Goal: Task Accomplishment & Management: Use online tool/utility

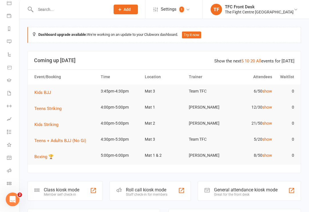
click at [12, 161] on link "General attendance" at bounding box center [13, 158] width 13 height 13
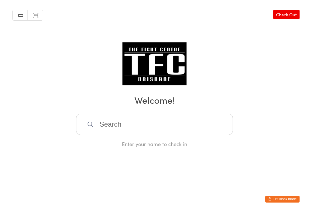
click at [104, 77] on div "Manual search Scanner input Check Out Welcome! Enter your name to check in" at bounding box center [154, 74] width 309 height 148
click at [92, 123] on input "search" at bounding box center [154, 124] width 157 height 21
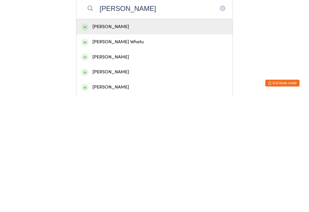
type input "[PERSON_NAME]"
click at [100, 154] on div "[PERSON_NAME] Whatu" at bounding box center [154, 158] width 147 height 8
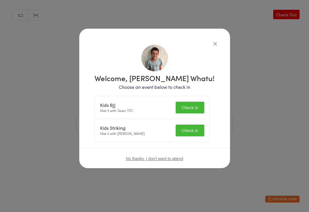
click at [188, 103] on button "Check in" at bounding box center [190, 108] width 29 height 12
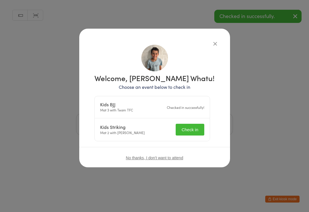
click at [191, 128] on button "Check in" at bounding box center [190, 130] width 29 height 12
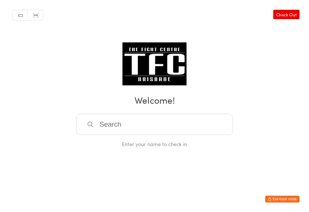
click at [170, 127] on input "search" at bounding box center [154, 124] width 157 height 21
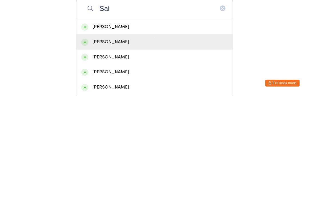
type input "Sai"
click at [140, 150] on div "[PERSON_NAME]" at bounding box center [154, 157] width 156 height 15
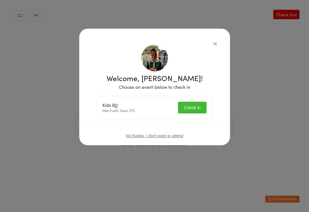
click at [198, 105] on button "Check in" at bounding box center [192, 108] width 29 height 12
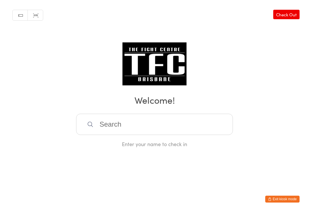
click at [142, 132] on input "search" at bounding box center [154, 124] width 157 height 21
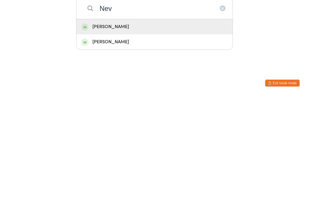
type input "Nev"
click at [126, 139] on div "[PERSON_NAME]" at bounding box center [154, 143] width 147 height 8
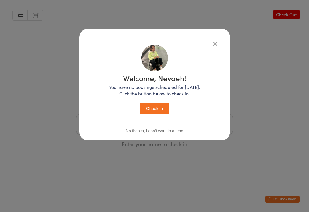
click at [151, 106] on button "Check in" at bounding box center [154, 109] width 29 height 12
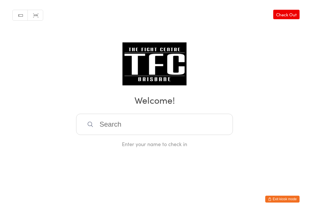
click at [193, 117] on input "search" at bounding box center [154, 124] width 157 height 21
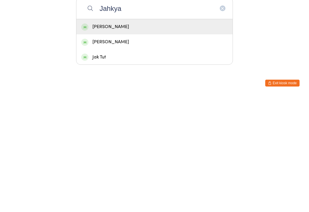
type input "Jahkya"
click at [189, 139] on div "[PERSON_NAME]" at bounding box center [154, 143] width 147 height 8
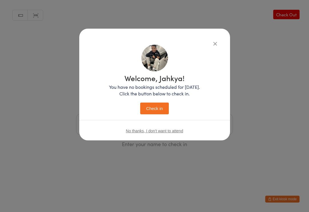
click at [159, 107] on button "Check in" at bounding box center [154, 109] width 29 height 12
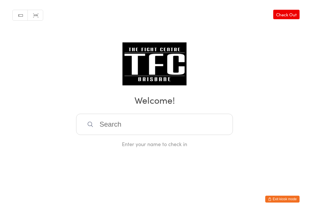
click at [175, 134] on input "search" at bounding box center [154, 124] width 157 height 21
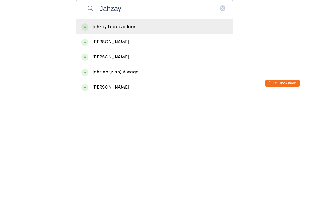
type input "Jahzay"
click at [184, 135] on div "Jahzay Leokava taani" at bounding box center [154, 142] width 156 height 15
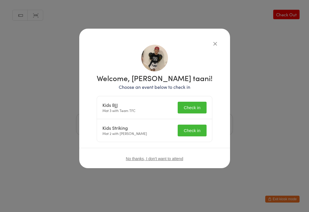
click at [200, 109] on button "Check in" at bounding box center [192, 108] width 29 height 12
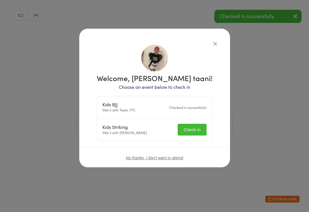
click at [195, 130] on button "Check in" at bounding box center [192, 130] width 29 height 12
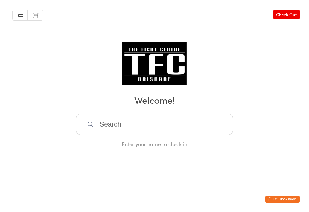
click at [174, 119] on input "search" at bounding box center [154, 124] width 157 height 21
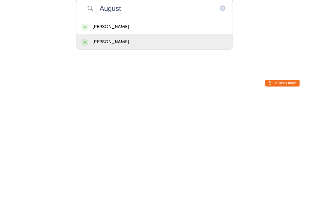
type input "August"
click at [152, 154] on div "[PERSON_NAME]" at bounding box center [154, 158] width 147 height 8
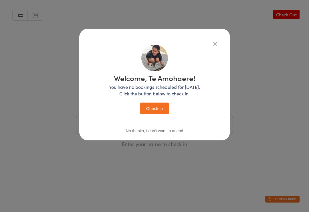
click at [160, 105] on button "Check in" at bounding box center [154, 109] width 29 height 12
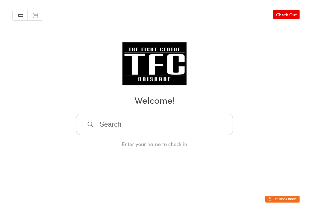
click at [189, 116] on input "search" at bounding box center [154, 124] width 157 height 21
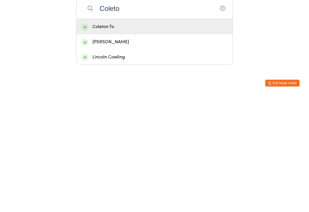
type input "Coleto"
click at [97, 139] on div "Coleton To" at bounding box center [154, 143] width 147 height 8
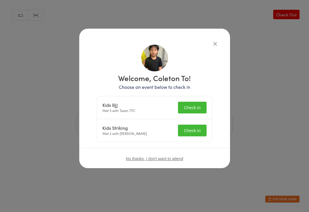
click at [191, 112] on button "Check in" at bounding box center [192, 108] width 29 height 12
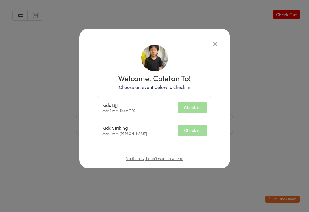
click at [196, 134] on button "Check in" at bounding box center [192, 131] width 29 height 12
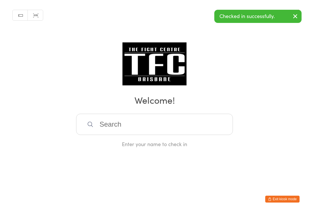
click at [213, 40] on div "Manual search Scanner input Check Out Welcome! Enter your name to check in" at bounding box center [154, 74] width 309 height 148
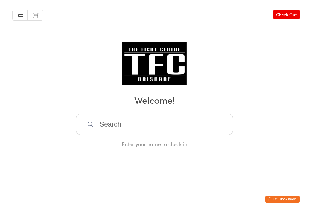
click at [118, 123] on input "search" at bounding box center [154, 124] width 157 height 21
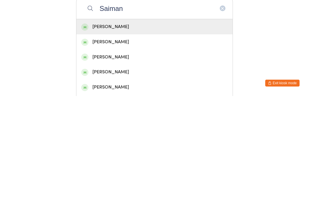
type input "Saiman"
click at [109, 139] on div "[PERSON_NAME]" at bounding box center [154, 143] width 147 height 8
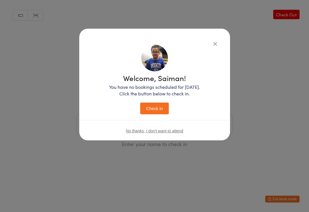
click at [153, 107] on button "Check in" at bounding box center [154, 109] width 29 height 12
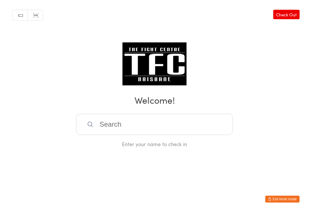
click at [120, 117] on input "search" at bounding box center [154, 124] width 157 height 21
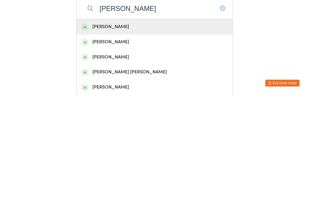
type input "[PERSON_NAME]"
click at [129, 139] on div "[PERSON_NAME]" at bounding box center [154, 143] width 147 height 8
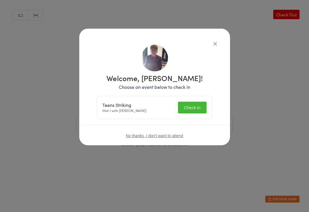
click at [196, 104] on button "Check in" at bounding box center [192, 108] width 29 height 12
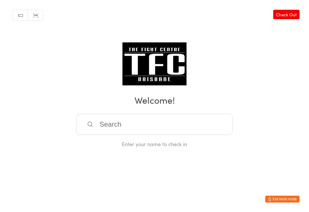
click at [170, 117] on input "search" at bounding box center [154, 124] width 157 height 21
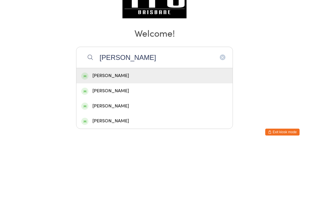
click at [118, 26] on div "Manual search Scanner input Check Out Welcome! [PERSON_NAME] [PERSON_NAME] [PER…" at bounding box center [154, 74] width 309 height 148
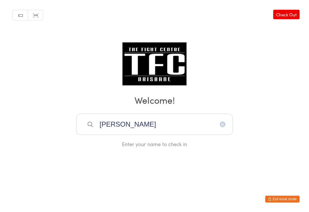
click at [149, 127] on input "[PERSON_NAME]" at bounding box center [154, 124] width 157 height 21
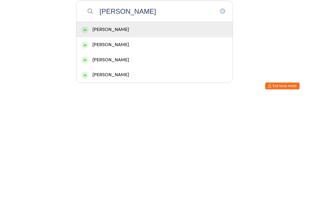
type input "[PERSON_NAME]"
click at [123, 135] on div "[PERSON_NAME]" at bounding box center [154, 142] width 156 height 15
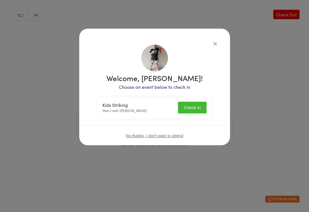
click at [190, 100] on div "Kids Striking Mat 2 with [PERSON_NAME] Check in" at bounding box center [154, 107] width 115 height 23
click at [196, 104] on button "Check in" at bounding box center [192, 108] width 29 height 12
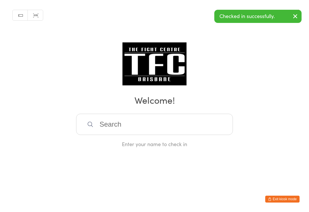
click at [175, 120] on input "search" at bounding box center [154, 124] width 157 height 21
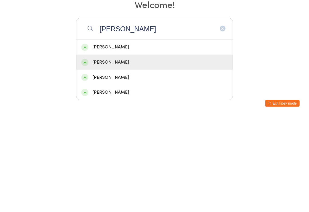
type input "[PERSON_NAME]"
click at [101, 154] on div "[PERSON_NAME]" at bounding box center [154, 158] width 147 height 8
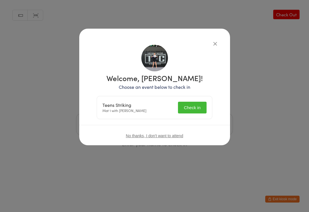
click at [191, 100] on div "Teens Striking Mat 1 with [PERSON_NAME] Check in" at bounding box center [154, 107] width 115 height 23
click at [197, 103] on button "Check in" at bounding box center [192, 108] width 29 height 12
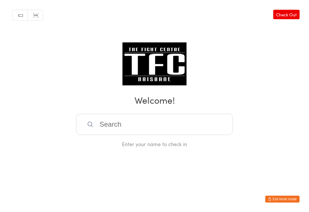
click at [162, 127] on input "search" at bounding box center [154, 124] width 157 height 21
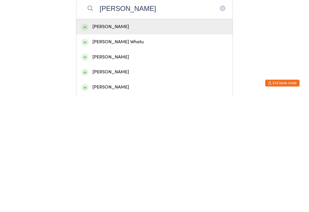
type input "[PERSON_NAME]"
click at [135, 139] on div "[PERSON_NAME]" at bounding box center [154, 143] width 147 height 8
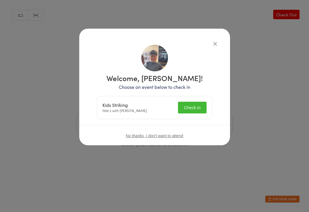
click at [190, 106] on button "Check in" at bounding box center [192, 108] width 29 height 12
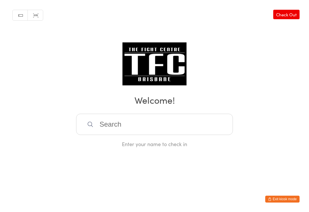
click at [190, 125] on input "search" at bounding box center [154, 124] width 157 height 21
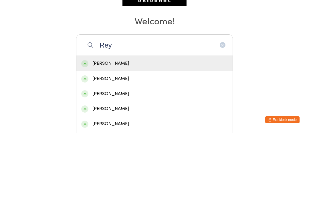
type input "Rey"
click at [165, 139] on div "[PERSON_NAME]" at bounding box center [154, 143] width 147 height 8
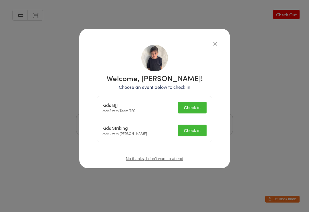
click at [198, 110] on button "Check in" at bounding box center [192, 108] width 29 height 12
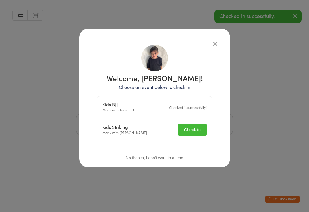
click at [199, 128] on button "Check in" at bounding box center [192, 130] width 29 height 12
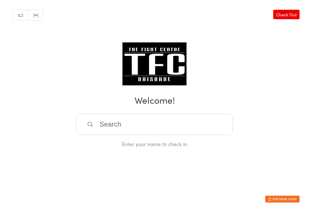
click at [136, 122] on input "search" at bounding box center [154, 124] width 157 height 21
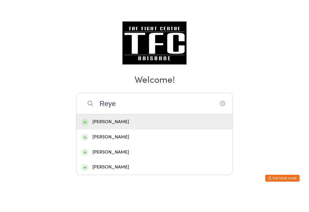
click at [125, 42] on img at bounding box center [155, 63] width 64 height 43
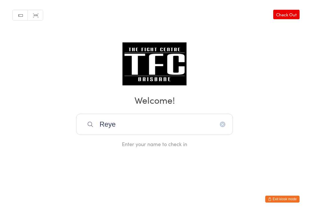
click at [136, 123] on input "Reye" at bounding box center [154, 124] width 157 height 21
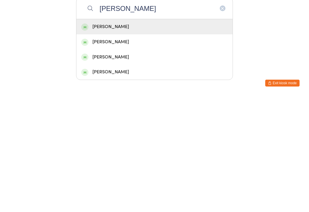
type input "[PERSON_NAME]"
click at [128, 139] on div "[PERSON_NAME]" at bounding box center [154, 143] width 147 height 8
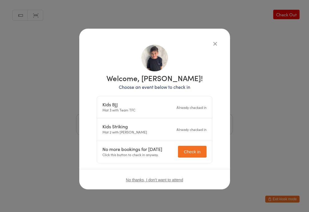
click at [195, 152] on button "Check in" at bounding box center [192, 152] width 29 height 12
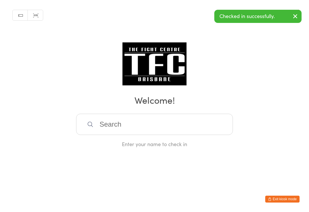
click at [157, 128] on input "search" at bounding box center [154, 124] width 157 height 21
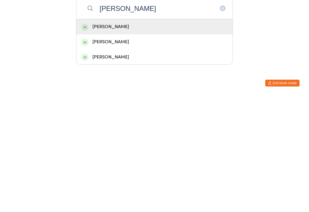
type input "[PERSON_NAME]"
click at [128, 139] on div "[PERSON_NAME]" at bounding box center [154, 143] width 147 height 8
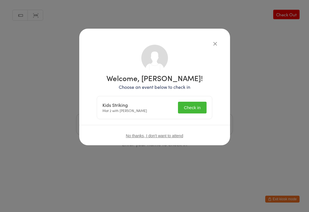
click at [193, 109] on button "Check in" at bounding box center [192, 108] width 29 height 12
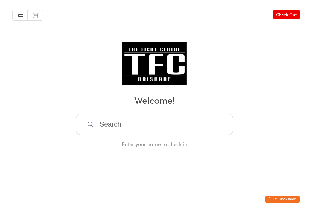
click at [87, 128] on input "search" at bounding box center [154, 124] width 157 height 21
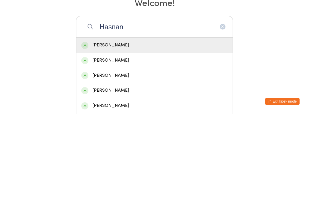
type input "Hasnan"
click at [117, 139] on div "[PERSON_NAME]" at bounding box center [154, 143] width 147 height 8
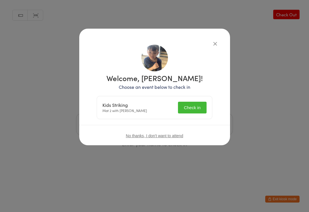
click at [191, 123] on div "Welcome, [PERSON_NAME]! Choose an event below to check in Kids Striking Mat 2 w…" at bounding box center [155, 96] width 128 height 102
click at [187, 108] on button "Check in" at bounding box center [192, 108] width 29 height 12
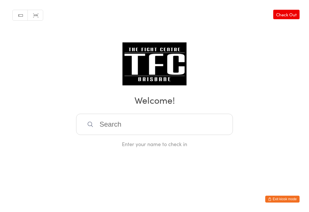
click at [132, 128] on input "search" at bounding box center [154, 124] width 157 height 21
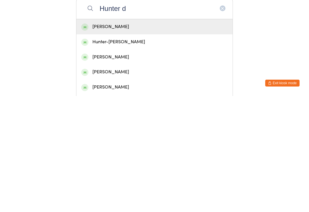
type input "Hunter d"
click at [127, 154] on div "Hunter-[PERSON_NAME]" at bounding box center [154, 158] width 147 height 8
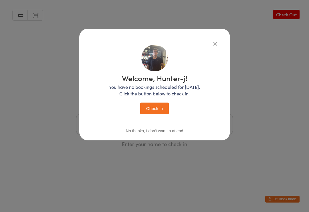
click at [223, 43] on div "Welcome, Hunter-j! You have no bookings scheduled for [DATE]. Click the button …" at bounding box center [154, 85] width 151 height 112
click at [214, 41] on icon "button" at bounding box center [215, 43] width 6 height 6
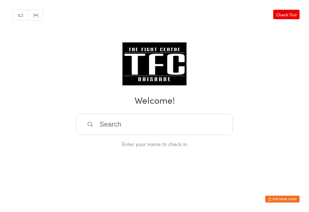
click at [134, 126] on input "search" at bounding box center [154, 124] width 157 height 21
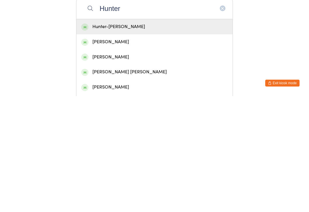
type input "Hunter"
click at [125, 154] on div "[PERSON_NAME]" at bounding box center [154, 158] width 147 height 8
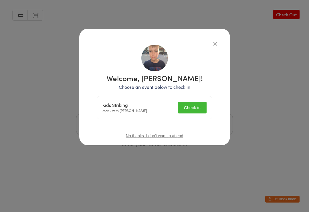
click at [198, 105] on button "Check in" at bounding box center [192, 108] width 29 height 12
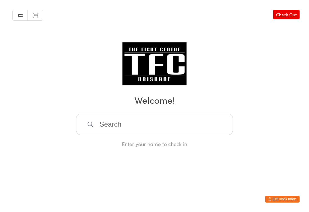
click at [185, 135] on input "search" at bounding box center [154, 124] width 157 height 21
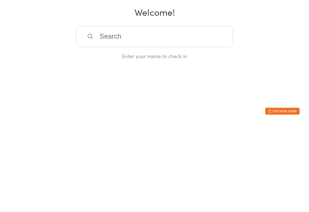
type input "U"
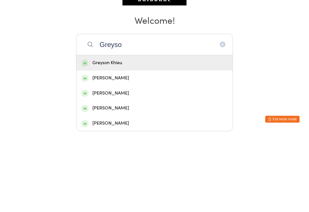
type input "Greyso"
click at [145, 139] on div "Greyson Khieu" at bounding box center [154, 143] width 147 height 8
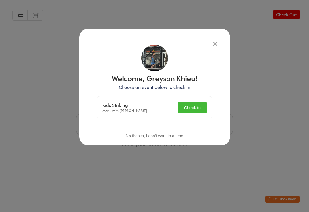
click at [192, 109] on button "Check in" at bounding box center [192, 108] width 29 height 12
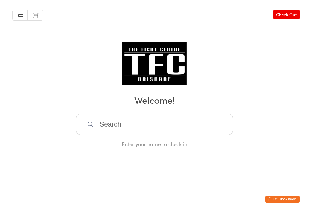
click at [120, 133] on input "search" at bounding box center [154, 124] width 157 height 21
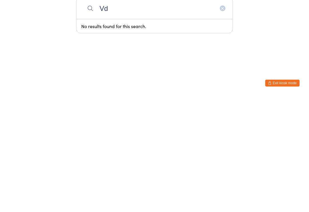
type input "V"
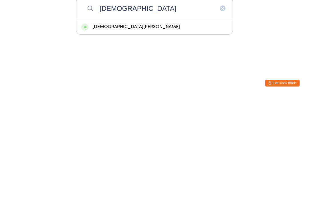
type input "[DEMOGRAPHIC_DATA]"
click at [113, 139] on div "[DEMOGRAPHIC_DATA][PERSON_NAME]" at bounding box center [154, 143] width 147 height 8
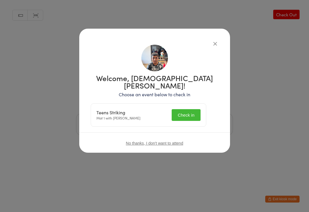
click at [197, 109] on button "Check in" at bounding box center [186, 115] width 29 height 12
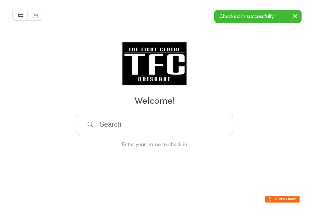
click at [121, 123] on input "search" at bounding box center [154, 124] width 157 height 21
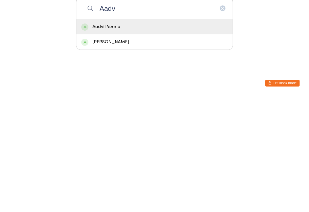
type input "Aadv"
click at [101, 139] on div "Aadvit Verma" at bounding box center [154, 143] width 147 height 8
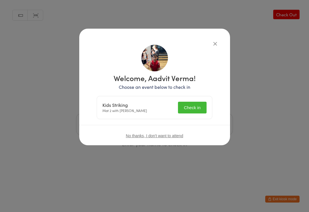
click at [190, 102] on button "Check in" at bounding box center [192, 108] width 29 height 12
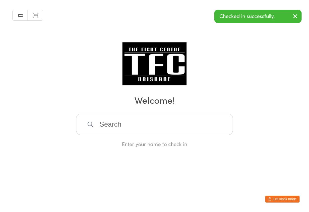
click at [207, 131] on input "search" at bounding box center [154, 124] width 157 height 21
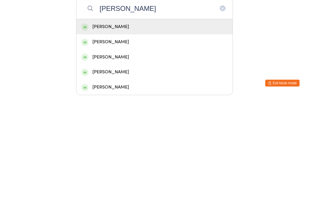
type input "[PERSON_NAME]"
click at [176, 135] on div "[PERSON_NAME]" at bounding box center [154, 142] width 156 height 15
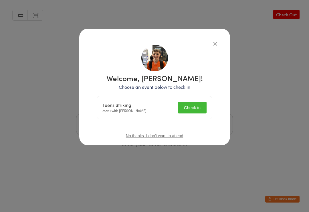
click at [201, 105] on button "Check in" at bounding box center [192, 108] width 29 height 12
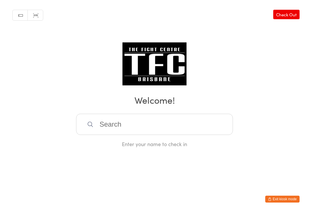
click at [113, 121] on input "search" at bounding box center [154, 124] width 157 height 21
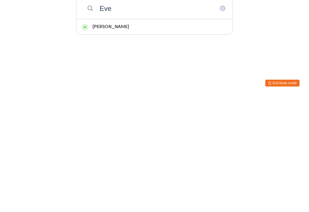
type input "Eve"
click at [128, 139] on div "[PERSON_NAME]" at bounding box center [154, 143] width 147 height 8
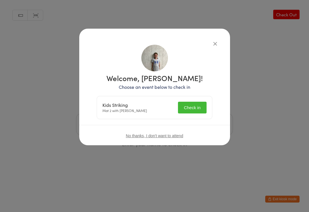
click at [191, 109] on button "Check in" at bounding box center [192, 108] width 29 height 12
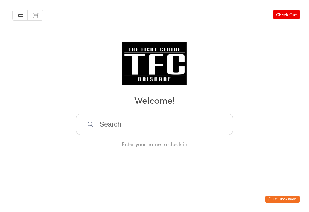
click at [102, 123] on input "search" at bounding box center [154, 124] width 157 height 21
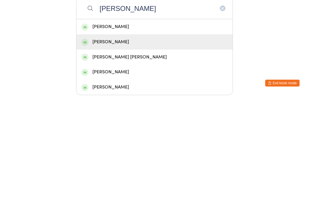
type input "[PERSON_NAME]"
click at [96, 154] on div "[PERSON_NAME]" at bounding box center [154, 158] width 147 height 8
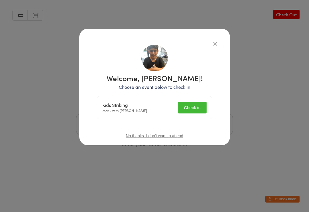
click at [184, 102] on button "Check in" at bounding box center [192, 108] width 29 height 12
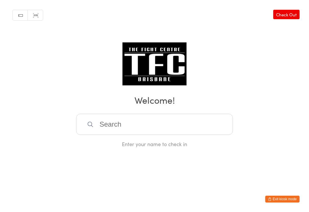
click at [160, 142] on div "Enter your name to check in" at bounding box center [154, 131] width 157 height 34
click at [132, 118] on input "search" at bounding box center [154, 124] width 157 height 21
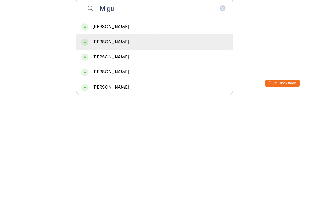
type input "Migu"
click at [127, 154] on div "[PERSON_NAME]" at bounding box center [154, 158] width 147 height 8
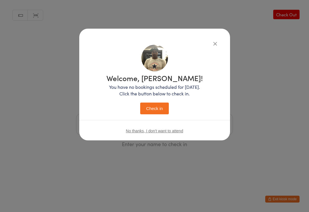
click at [152, 105] on button "Check in" at bounding box center [154, 109] width 29 height 12
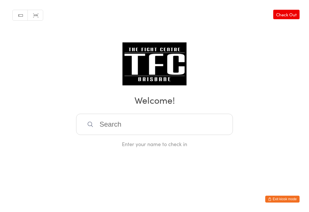
click at [162, 122] on input "search" at bounding box center [154, 124] width 157 height 21
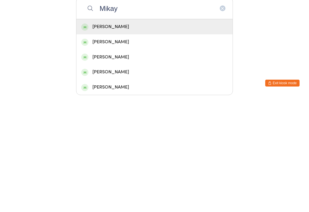
type input "Mikay"
click at [138, 154] on div "[PERSON_NAME]" at bounding box center [154, 158] width 147 height 8
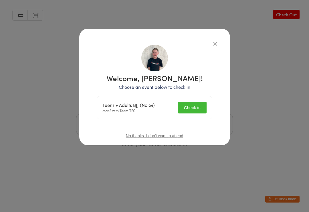
click at [194, 103] on button "Check in" at bounding box center [192, 108] width 29 height 12
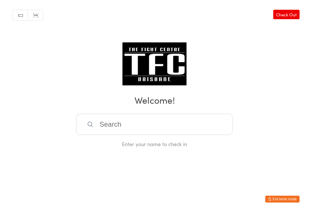
click at [164, 134] on input "search" at bounding box center [154, 124] width 157 height 21
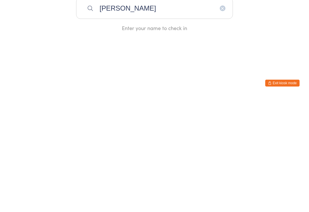
type input "[PERSON_NAME]"
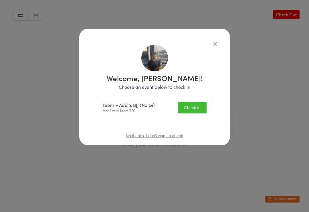
click at [196, 107] on button "Check in" at bounding box center [192, 108] width 29 height 12
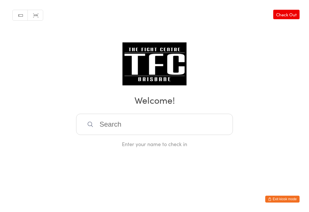
click at [121, 130] on input "search" at bounding box center [154, 124] width 157 height 21
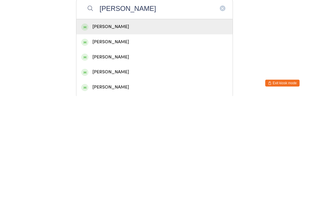
type input "[PERSON_NAME]"
click at [126, 139] on div "[PERSON_NAME]" at bounding box center [154, 143] width 147 height 8
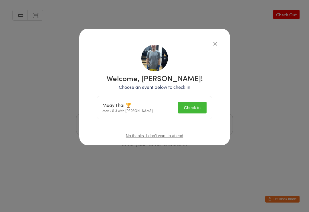
click at [192, 109] on button "Check in" at bounding box center [192, 108] width 29 height 12
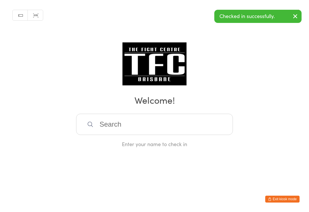
click at [128, 129] on input "search" at bounding box center [154, 124] width 157 height 21
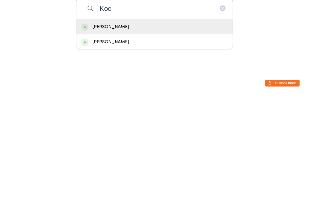
type input "Kod"
click at [129, 139] on div "[PERSON_NAME]" at bounding box center [154, 143] width 147 height 8
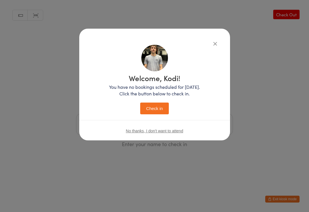
click at [216, 41] on icon "button" at bounding box center [215, 43] width 6 height 6
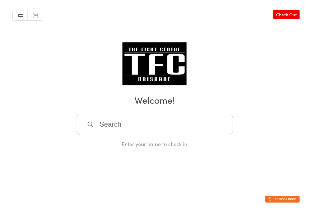
click at [137, 126] on input "search" at bounding box center [154, 124] width 157 height 21
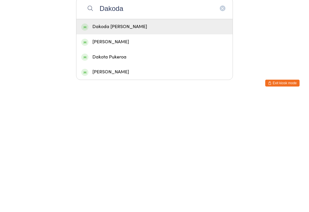
type input "Dakoda"
click at [118, 139] on div "Dakoda [PERSON_NAME]" at bounding box center [154, 143] width 147 height 8
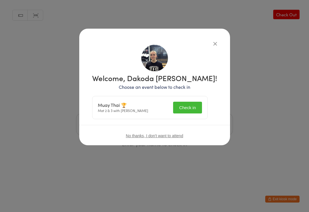
click at [187, 105] on button "Check in" at bounding box center [187, 108] width 29 height 12
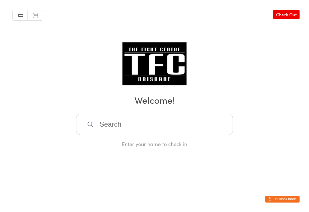
click at [200, 115] on div "Manual search Scanner input Check Out Welcome! Enter your name to check in" at bounding box center [154, 74] width 309 height 148
click at [208, 126] on input "search" at bounding box center [154, 124] width 157 height 21
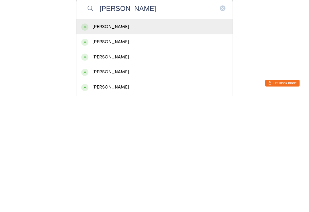
type input "[PERSON_NAME]"
click at [193, 139] on div "[PERSON_NAME]" at bounding box center [154, 143] width 147 height 8
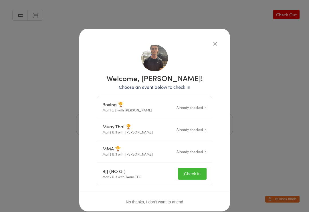
click at [191, 170] on button "Check in" at bounding box center [192, 174] width 29 height 12
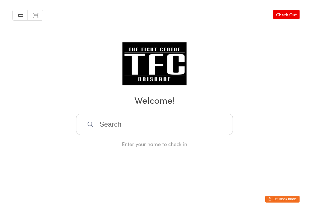
click at [150, 116] on input "search" at bounding box center [154, 124] width 157 height 21
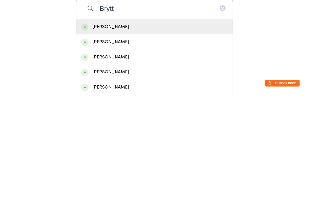
type input "Brytt"
click at [142, 135] on div "[PERSON_NAME]" at bounding box center [154, 142] width 156 height 15
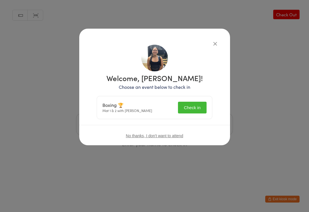
click at [190, 107] on button "Check in" at bounding box center [192, 108] width 29 height 12
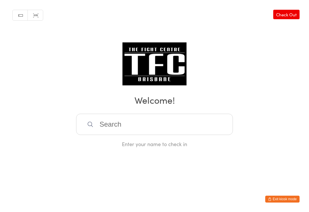
click at [141, 123] on input "search" at bounding box center [154, 124] width 157 height 21
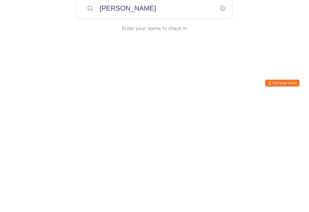
type input "[PERSON_NAME]"
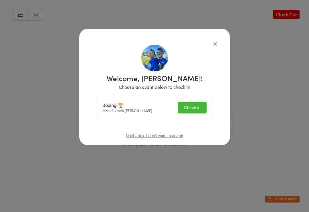
click at [191, 106] on button "Check in" at bounding box center [192, 108] width 29 height 12
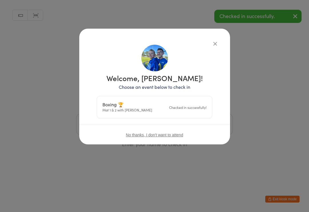
click at [258, 123] on div "Welcome, [PERSON_NAME]! Choose an event below to check in Boxing 🏆 Mat 1 & 2 wi…" at bounding box center [154, 106] width 309 height 212
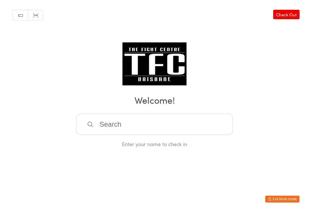
click at [169, 128] on input "search" at bounding box center [154, 124] width 157 height 21
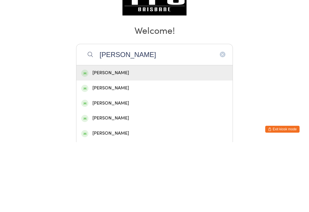
type input "[PERSON_NAME]"
click at [144, 139] on div "[PERSON_NAME]" at bounding box center [154, 143] width 147 height 8
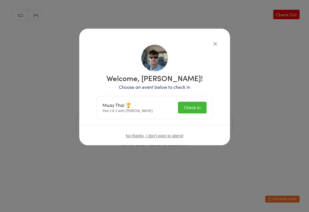
click at [196, 108] on button "Check in" at bounding box center [192, 108] width 29 height 12
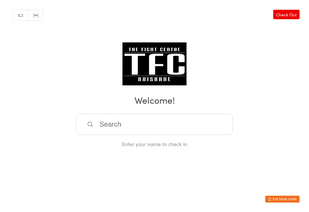
click at [94, 129] on input "search" at bounding box center [154, 124] width 157 height 21
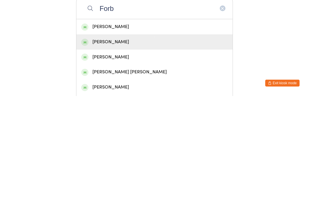
type input "Forb"
click at [97, 154] on div "[PERSON_NAME]" at bounding box center [154, 158] width 147 height 8
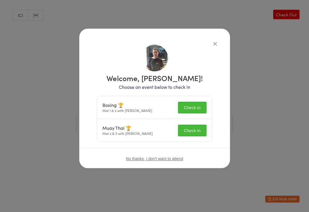
click at [189, 110] on button "Check in" at bounding box center [192, 108] width 29 height 12
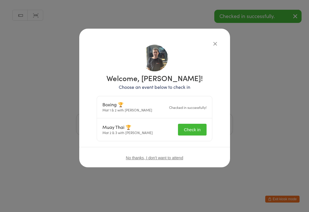
click at [183, 124] on button "Check in" at bounding box center [192, 130] width 29 height 12
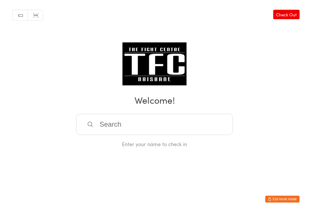
click at [136, 125] on input "search" at bounding box center [154, 124] width 157 height 21
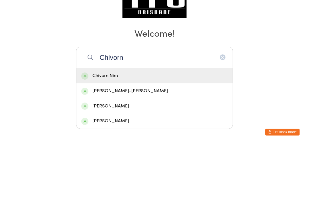
type input "Chivorn"
click at [146, 139] on div "Chivorn Nim" at bounding box center [154, 143] width 147 height 8
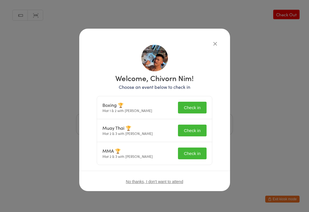
click at [192, 102] on button "Check in" at bounding box center [192, 108] width 29 height 12
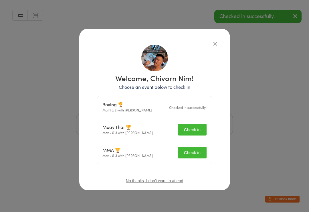
click at [187, 125] on button "Check in" at bounding box center [192, 130] width 29 height 12
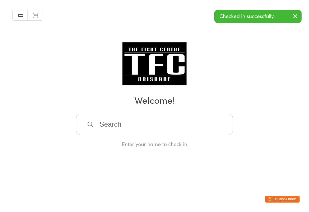
click at [151, 124] on input "search" at bounding box center [154, 124] width 157 height 21
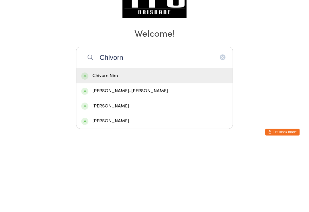
type input "Chivorn"
click at [156, 135] on div "Chivorn Nim" at bounding box center [154, 142] width 156 height 15
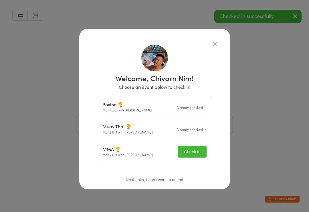
click at [195, 146] on button "Check in" at bounding box center [192, 152] width 29 height 12
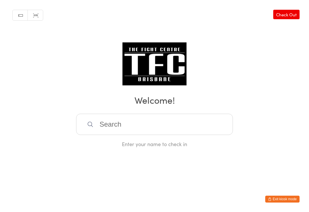
click at [101, 131] on input "search" at bounding box center [154, 124] width 157 height 21
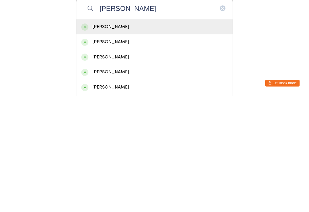
type input "[PERSON_NAME]"
click at [210, 139] on div "[PERSON_NAME]" at bounding box center [154, 143] width 147 height 8
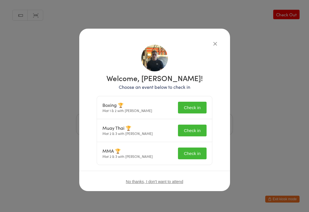
click at [193, 106] on button "Check in" at bounding box center [192, 108] width 29 height 12
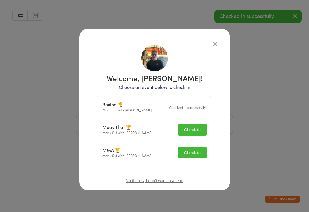
click at [191, 136] on button "Check in" at bounding box center [192, 130] width 29 height 12
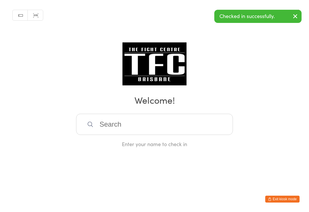
click at [192, 156] on html "You have now entered Kiosk Mode. Members will be able to check themselves in us…" at bounding box center [154, 106] width 309 height 212
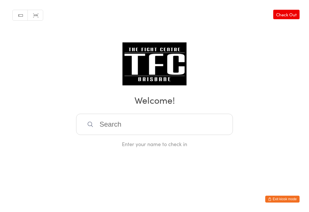
click at [176, 131] on input "search" at bounding box center [154, 124] width 157 height 21
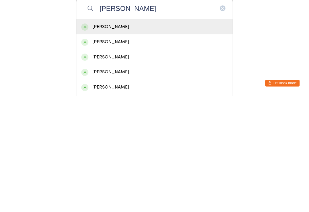
type input "[PERSON_NAME]"
click at [174, 135] on div "[PERSON_NAME]" at bounding box center [154, 142] width 156 height 15
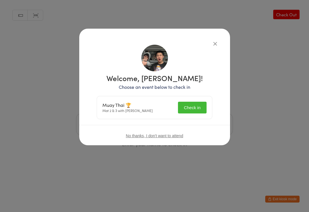
click at [197, 106] on button "Check in" at bounding box center [192, 108] width 29 height 12
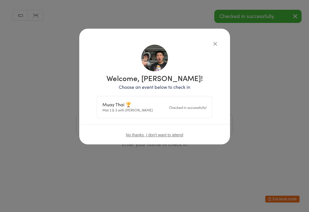
click at [212, 42] on icon "button" at bounding box center [215, 43] width 6 height 6
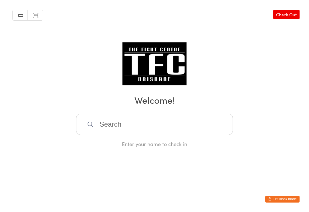
click at [109, 124] on input "search" at bounding box center [154, 124] width 157 height 21
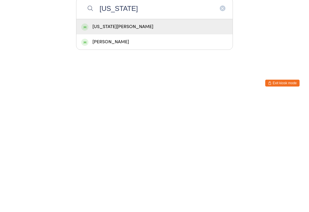
type input "[US_STATE]"
click at [115, 139] on div "[US_STATE][PERSON_NAME]" at bounding box center [154, 143] width 147 height 8
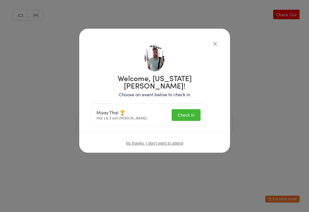
click at [191, 115] on button "Check in" at bounding box center [186, 115] width 29 height 12
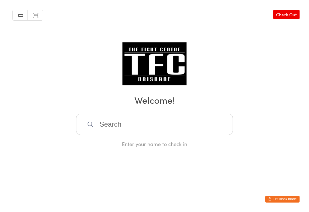
click at [153, 129] on input "search" at bounding box center [154, 124] width 157 height 21
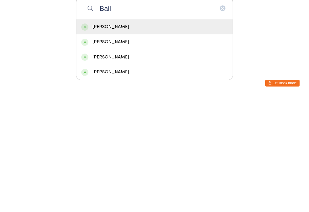
type input "Bail"
click at [148, 139] on div "[PERSON_NAME]" at bounding box center [154, 143] width 147 height 8
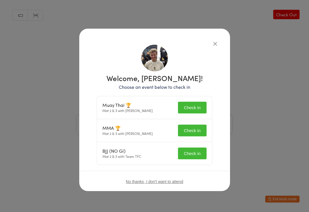
click at [184, 109] on button "Check in" at bounding box center [192, 108] width 29 height 12
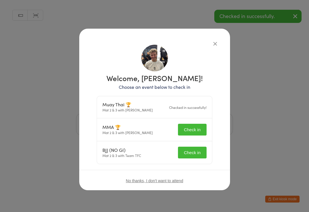
click at [189, 155] on button "Check in" at bounding box center [192, 153] width 29 height 12
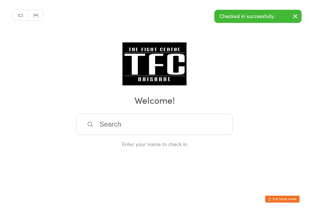
click at [162, 135] on input "search" at bounding box center [154, 124] width 157 height 21
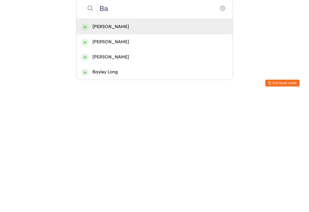
type input "Ba"
click at [120, 154] on div "[PERSON_NAME]" at bounding box center [154, 158] width 147 height 8
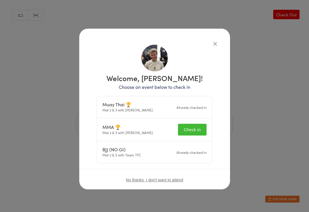
click at [189, 134] on button "Check in" at bounding box center [192, 130] width 29 height 12
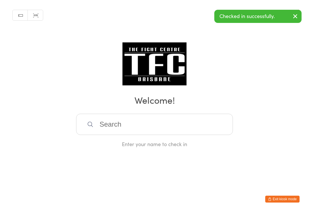
click at [255, 52] on div "Manual search Scanner input Check Out Welcome! Enter your name to check in" at bounding box center [154, 74] width 309 height 148
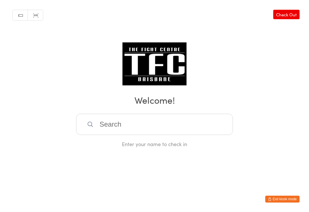
click at [94, 126] on input "search" at bounding box center [154, 124] width 157 height 21
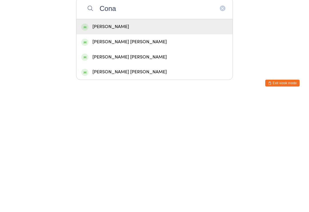
type input "Cona"
click at [206, 139] on div "[PERSON_NAME]" at bounding box center [154, 143] width 147 height 8
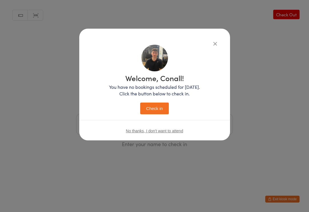
click at [146, 107] on button "Check in" at bounding box center [154, 109] width 29 height 12
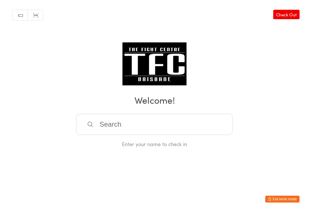
click at [113, 134] on input "search" at bounding box center [154, 124] width 157 height 21
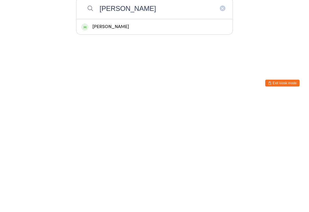
type input "[PERSON_NAME]"
click at [111, 139] on div "[PERSON_NAME]" at bounding box center [154, 143] width 147 height 8
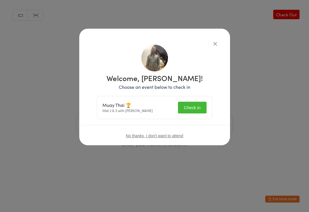
click at [189, 107] on button "Check in" at bounding box center [192, 108] width 29 height 12
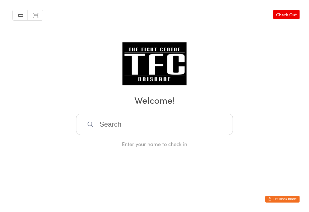
click at [91, 119] on input "search" at bounding box center [154, 124] width 157 height 21
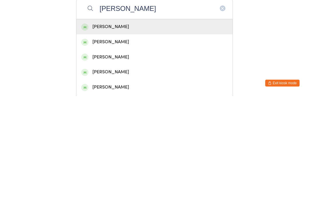
type input "[PERSON_NAME]"
click at [222, 139] on div "[PERSON_NAME]" at bounding box center [154, 143] width 147 height 8
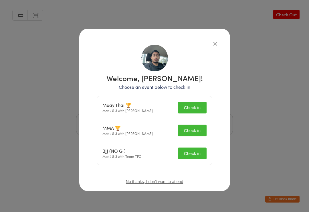
click at [197, 105] on button "Check in" at bounding box center [192, 108] width 29 height 12
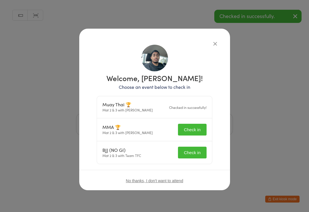
click at [199, 127] on button "Check in" at bounding box center [192, 130] width 29 height 12
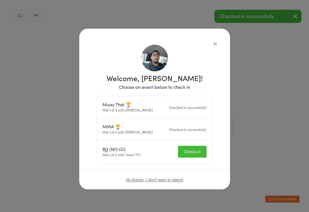
click at [197, 152] on button "Check in" at bounding box center [192, 152] width 29 height 12
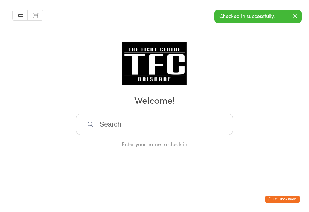
click at [201, 127] on input "search" at bounding box center [154, 124] width 157 height 21
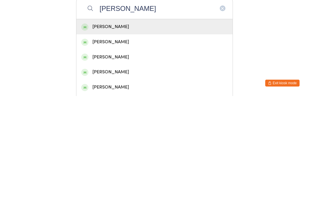
type input "[PERSON_NAME]"
click at [203, 139] on div "[PERSON_NAME]" at bounding box center [154, 143] width 147 height 8
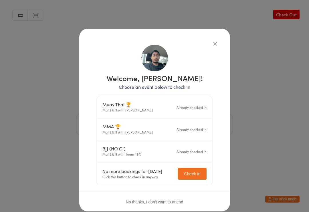
click at [213, 42] on icon "button" at bounding box center [215, 43] width 6 height 6
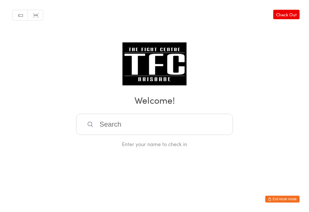
click at [176, 133] on input "search" at bounding box center [154, 124] width 157 height 21
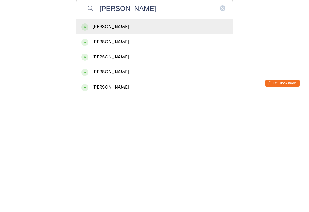
type input "[PERSON_NAME]"
click at [156, 139] on div "[PERSON_NAME]" at bounding box center [154, 143] width 147 height 8
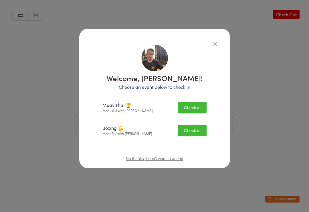
click at [195, 110] on button "Check in" at bounding box center [192, 108] width 29 height 12
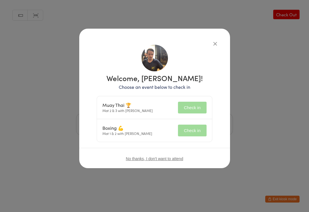
click at [196, 126] on button "Check in" at bounding box center [192, 131] width 29 height 12
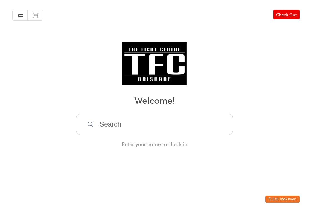
click at [111, 122] on input "search" at bounding box center [154, 124] width 157 height 21
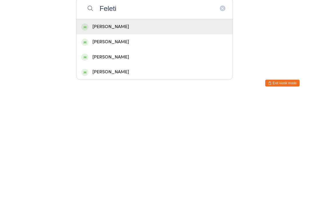
type input "Feleti"
click at [101, 139] on div "[PERSON_NAME]" at bounding box center [154, 143] width 147 height 8
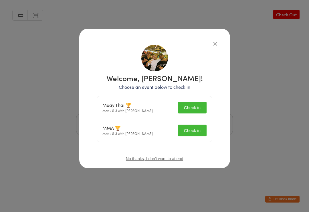
click at [185, 107] on button "Check in" at bounding box center [192, 108] width 29 height 12
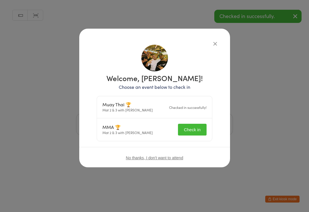
click at [186, 129] on button "Check in" at bounding box center [192, 130] width 29 height 12
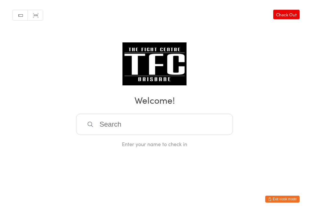
click at [160, 116] on input "search" at bounding box center [154, 124] width 157 height 21
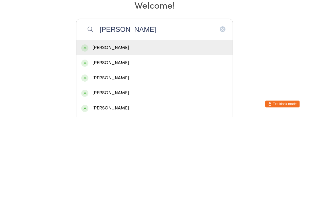
type input "[PERSON_NAME]"
click at [119, 139] on div "[PERSON_NAME]" at bounding box center [154, 143] width 147 height 8
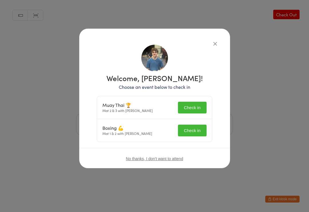
click at [191, 105] on button "Check in" at bounding box center [192, 108] width 29 height 12
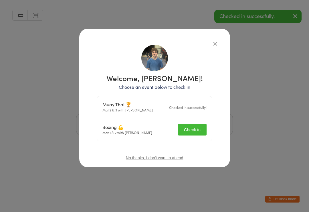
click at [189, 131] on button "Check in" at bounding box center [192, 130] width 29 height 12
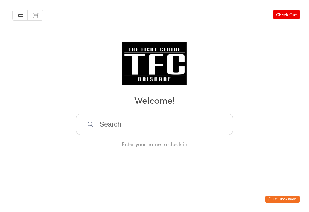
click at [154, 135] on input "search" at bounding box center [154, 124] width 157 height 21
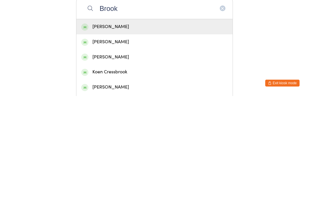
type input "Brook"
click at [139, 135] on div "[PERSON_NAME]" at bounding box center [154, 142] width 156 height 15
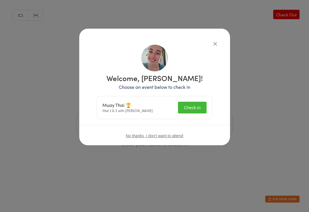
click at [187, 103] on button "Check in" at bounding box center [192, 108] width 29 height 12
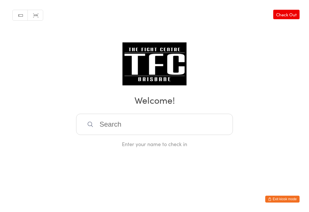
click at [190, 131] on input "search" at bounding box center [154, 124] width 157 height 21
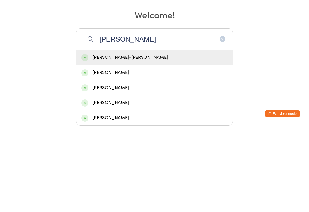
type input "[PERSON_NAME]"
click at [150, 139] on div "[PERSON_NAME]-[PERSON_NAME]" at bounding box center [154, 143] width 147 height 8
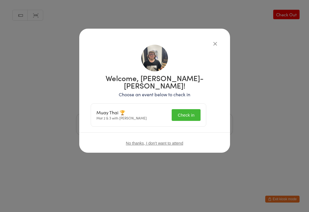
click at [193, 104] on div "Muay Thai 🏆 Mat 2 & 3 with [PERSON_NAME] Check in" at bounding box center [148, 115] width 115 height 23
click at [188, 111] on button "Check in" at bounding box center [186, 115] width 29 height 12
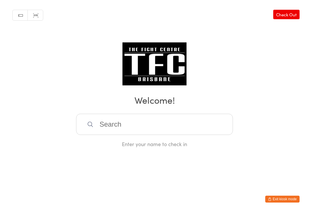
click at [154, 124] on input "search" at bounding box center [154, 124] width 157 height 21
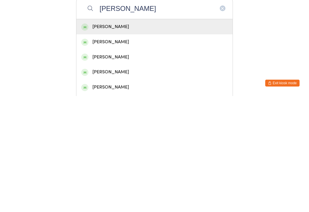
type input "[PERSON_NAME]"
click at [129, 139] on div "[PERSON_NAME]" at bounding box center [154, 143] width 147 height 8
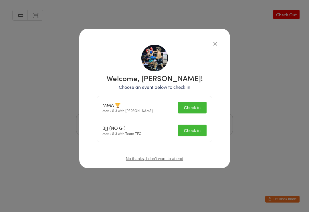
click at [190, 106] on button "Check in" at bounding box center [192, 108] width 29 height 12
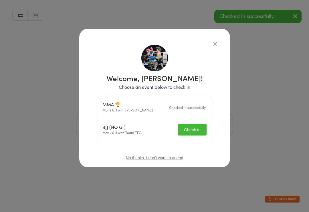
click at [193, 127] on button "Check in" at bounding box center [192, 130] width 29 height 12
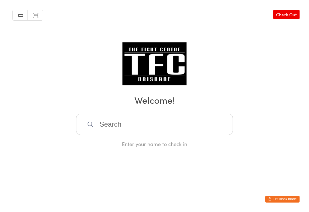
click at [105, 119] on input "search" at bounding box center [154, 124] width 157 height 21
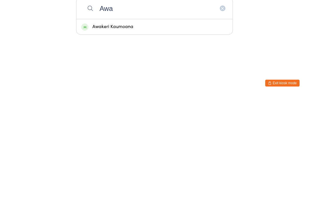
type input "Awa"
click at [123, 139] on div "Awakeri Kaumoana" at bounding box center [154, 143] width 147 height 8
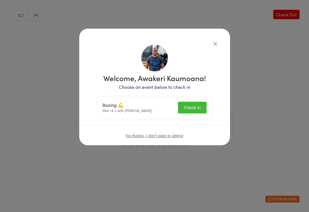
click at [190, 109] on button "Check in" at bounding box center [192, 108] width 29 height 12
